Goal: Task Accomplishment & Management: Manage account settings

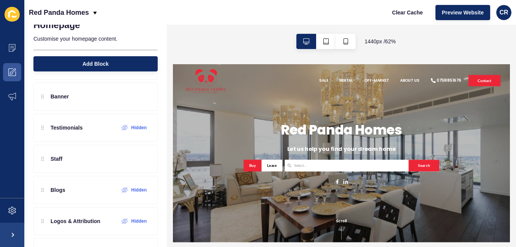
scroll to position [172, 0]
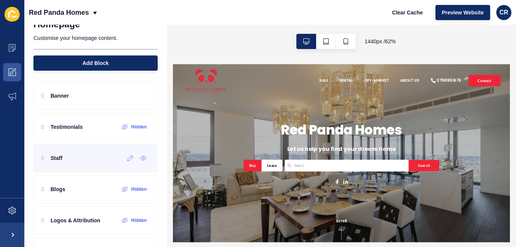
click at [72, 159] on div "Staff" at bounding box center [95, 158] width 124 height 28
click at [78, 163] on div "Staff" at bounding box center [95, 158] width 124 height 28
click at [127, 160] on icon at bounding box center [130, 158] width 6 height 6
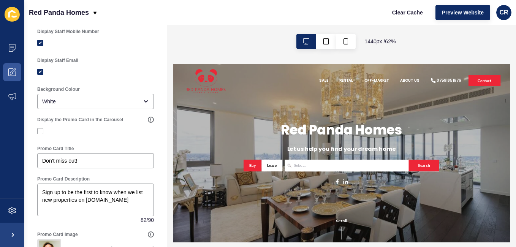
scroll to position [336, 0]
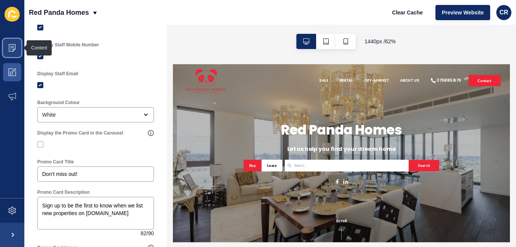
click at [14, 55] on span at bounding box center [12, 48] width 24 height 24
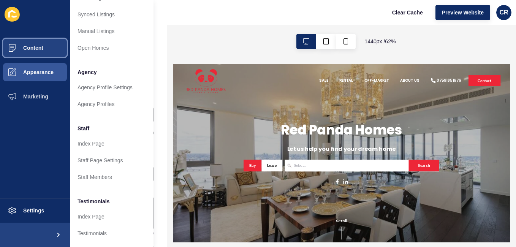
scroll to position [147, 0]
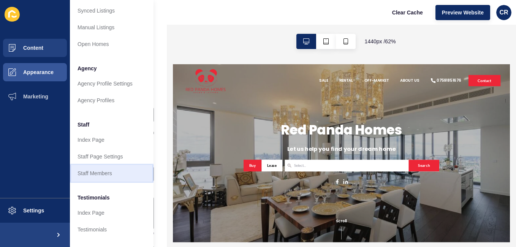
click at [116, 174] on link "Staff Members" at bounding box center [112, 173] width 84 height 17
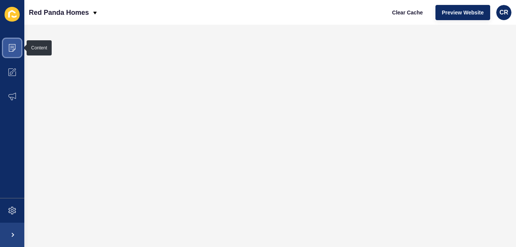
click at [18, 46] on span at bounding box center [12, 48] width 24 height 24
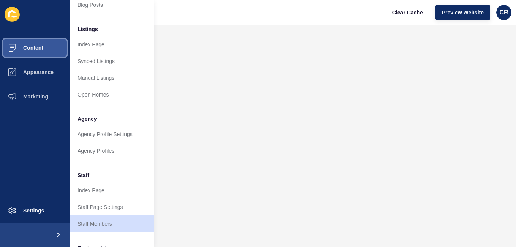
scroll to position [120, 0]
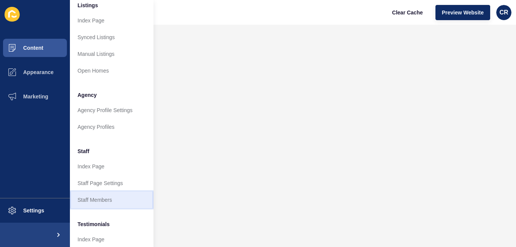
click at [110, 200] on link "Staff Members" at bounding box center [112, 200] width 84 height 17
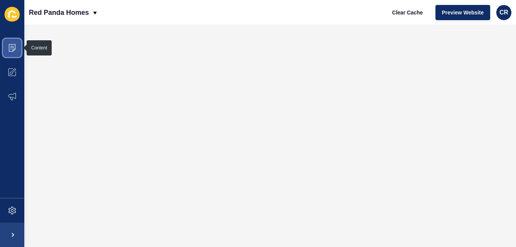
click at [17, 51] on span at bounding box center [12, 48] width 24 height 24
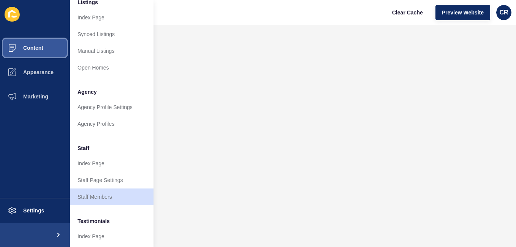
scroll to position [125, 0]
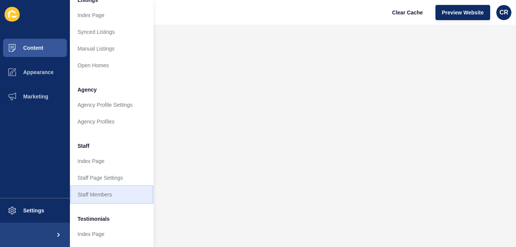
click at [107, 193] on link "Staff Members" at bounding box center [112, 194] width 84 height 17
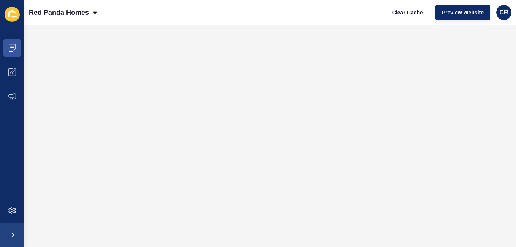
scroll to position [0, 0]
click at [10, 45] on icon at bounding box center [12, 48] width 8 height 8
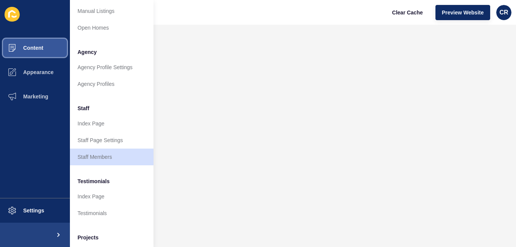
scroll to position [168, 0]
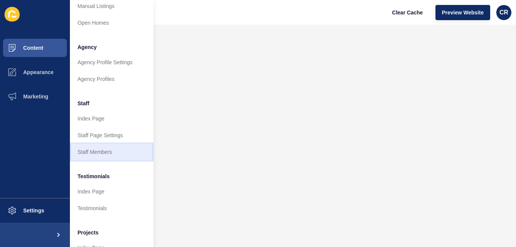
click at [101, 150] on link "Staff Members" at bounding box center [112, 152] width 84 height 17
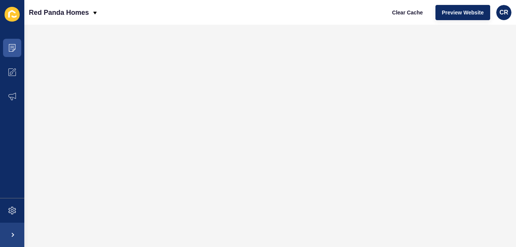
scroll to position [0, 0]
click at [10, 49] on icon at bounding box center [12, 48] width 8 height 8
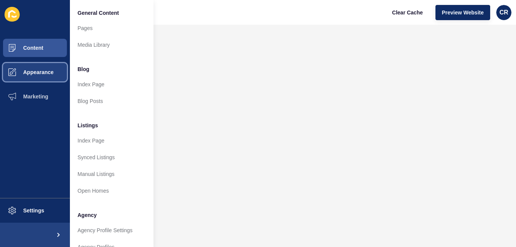
click at [36, 65] on button "Appearance" at bounding box center [35, 72] width 70 height 24
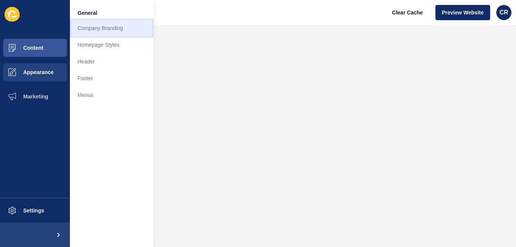
click at [89, 27] on link "Company Branding" at bounding box center [112, 28] width 84 height 17
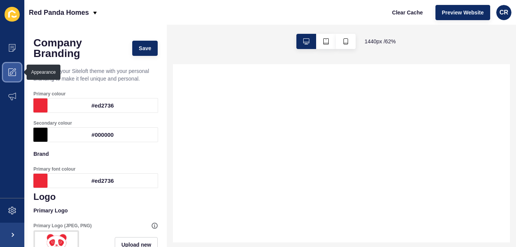
click at [13, 72] on icon at bounding box center [12, 72] width 8 height 8
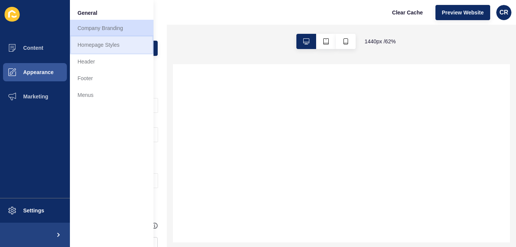
click at [79, 43] on link "Homepage Styles" at bounding box center [112, 44] width 84 height 17
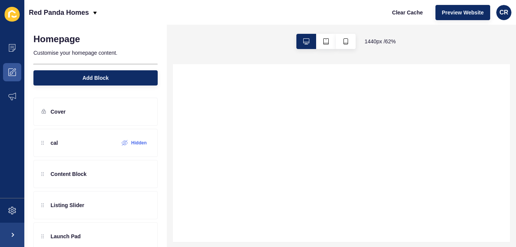
select select
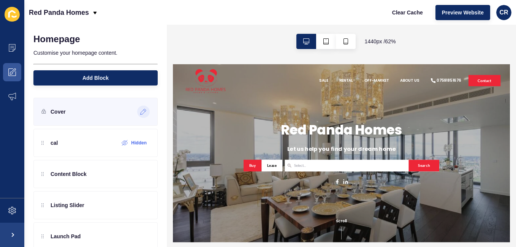
click at [140, 110] on icon at bounding box center [143, 112] width 6 height 6
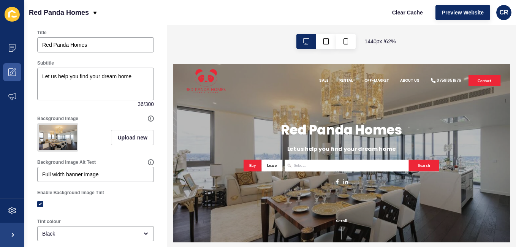
scroll to position [64, 0]
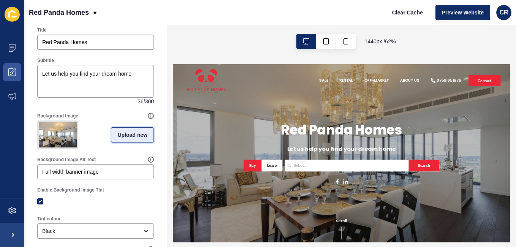
click at [125, 136] on span "Upload new" at bounding box center [132, 135] width 30 height 8
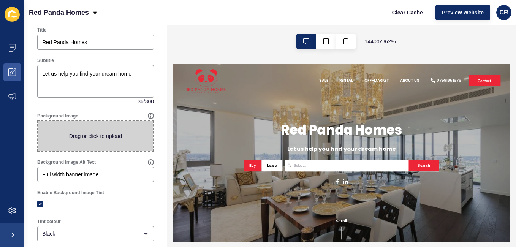
click at [125, 136] on span at bounding box center [95, 136] width 115 height 30
click at [38, 121] on input "Drag or click to upload" at bounding box center [38, 121] width 0 height 0
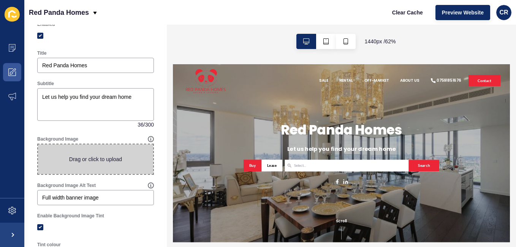
scroll to position [0, 0]
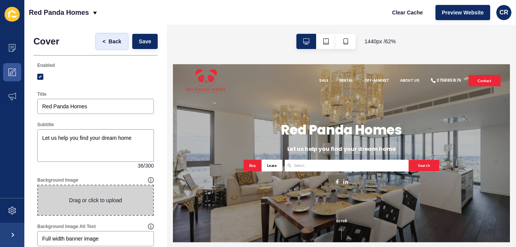
click at [109, 41] on span "Back" at bounding box center [115, 42] width 13 height 8
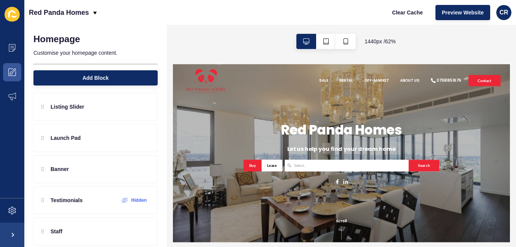
scroll to position [75, 0]
